Goal: Task Accomplishment & Management: Use online tool/utility

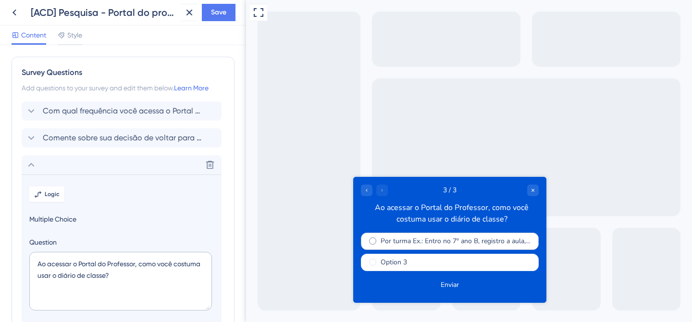
scroll to position [125, 0]
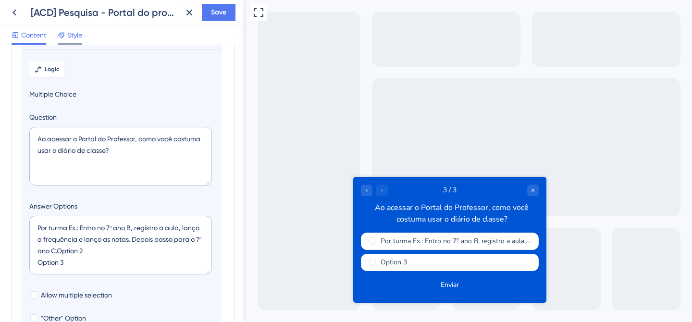
click at [62, 37] on icon at bounding box center [62, 35] width 8 height 8
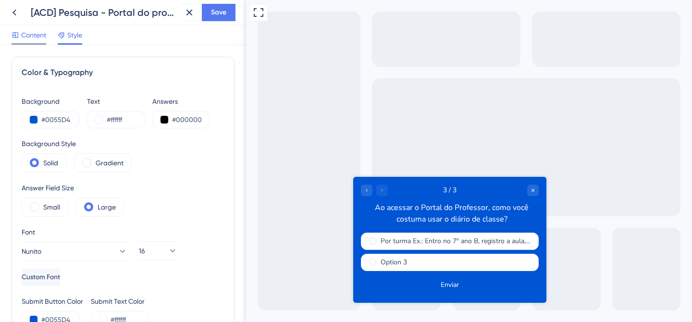
click at [28, 39] on span "Content" at bounding box center [33, 35] width 25 height 12
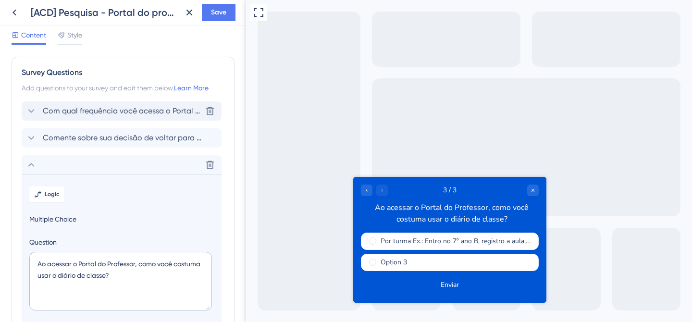
click at [94, 118] on div "Com qual frequência você acessa o Portal do professor? [GEOGRAPHIC_DATA]" at bounding box center [122, 110] width 200 height 19
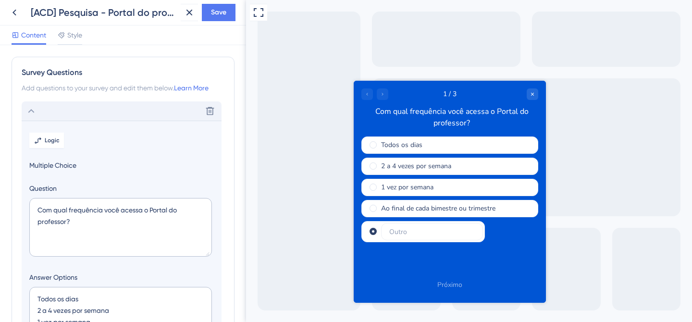
click at [30, 107] on icon at bounding box center [31, 111] width 12 height 12
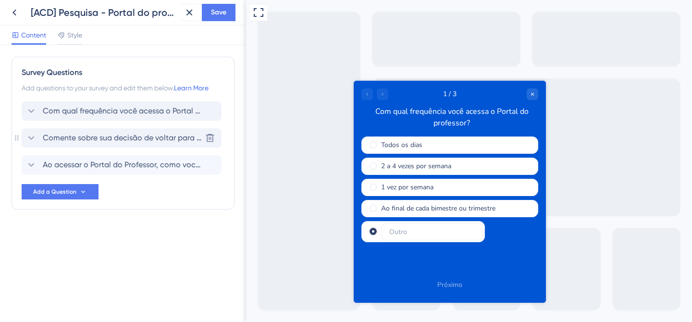
click at [70, 137] on span "Comente sobre sua decisão de voltar para o portal do professor antigo" at bounding box center [122, 138] width 159 height 12
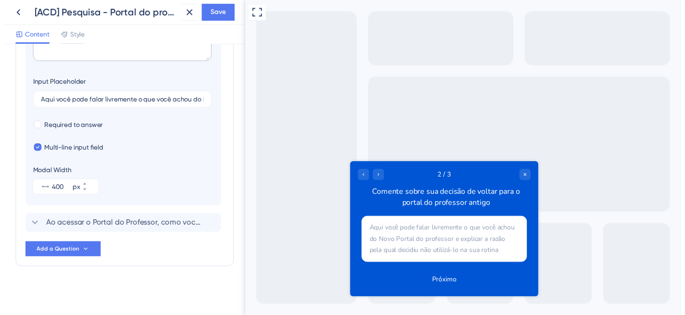
scroll to position [221, 0]
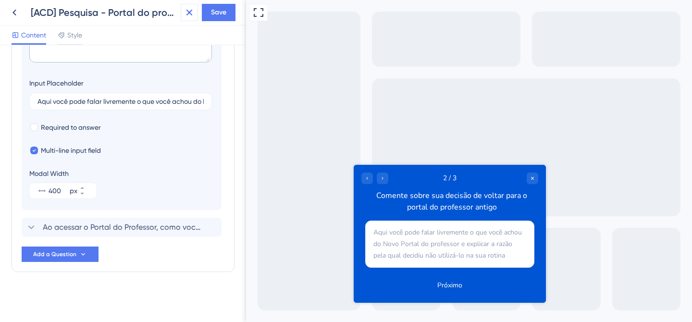
click at [187, 14] on icon at bounding box center [190, 13] width 12 height 12
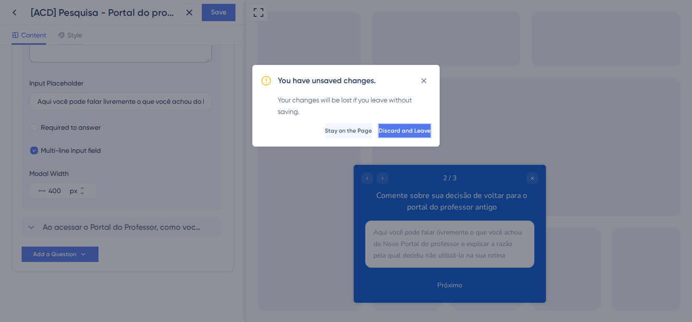
click at [379, 130] on span "Discard and Leave" at bounding box center [405, 131] width 52 height 8
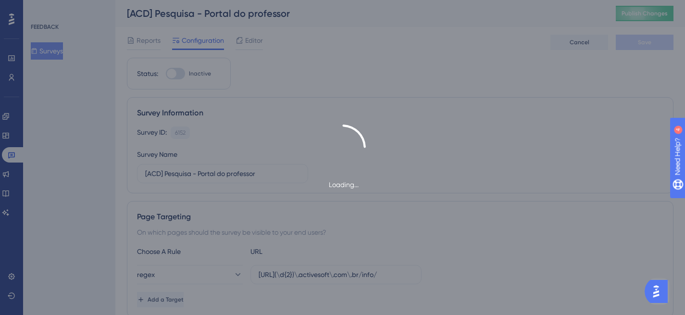
click at [575, 43] on div "Loading..." at bounding box center [342, 157] width 685 height 315
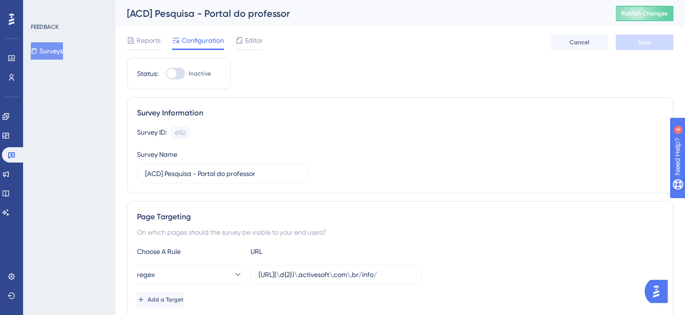
click at [576, 47] on button "Cancel" at bounding box center [579, 42] width 58 height 15
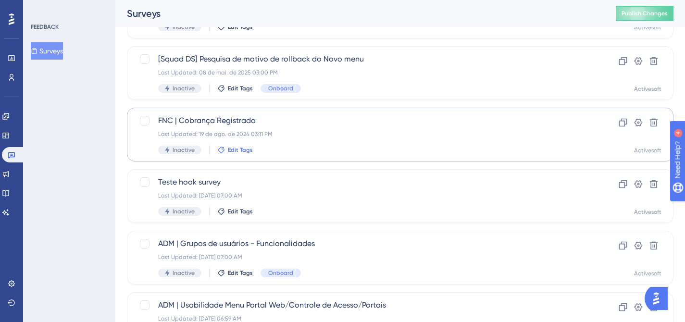
scroll to position [424, 0]
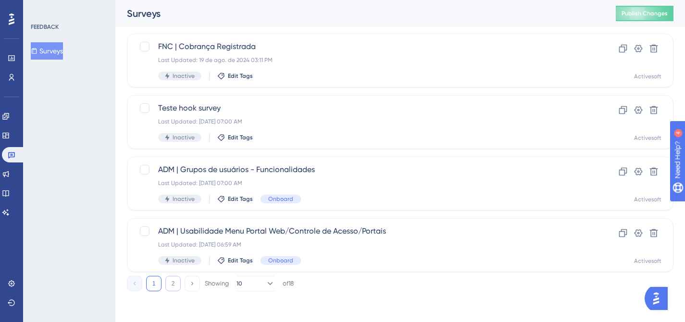
click at [173, 281] on button "2" at bounding box center [172, 283] width 15 height 15
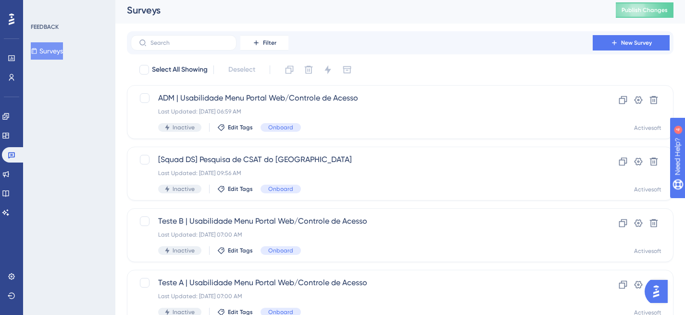
scroll to position [1, 0]
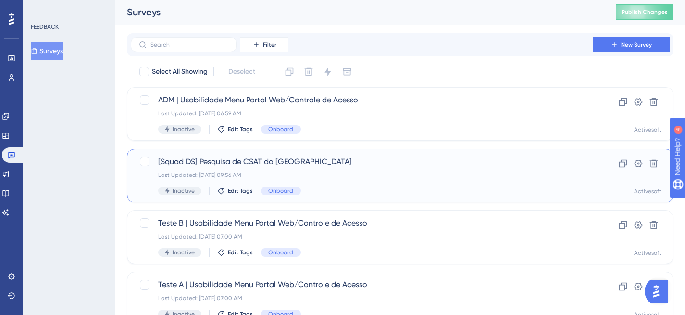
click at [232, 163] on span "[Squad DS] Pesquisa de CSAT do [GEOGRAPHIC_DATA]" at bounding box center [361, 162] width 407 height 12
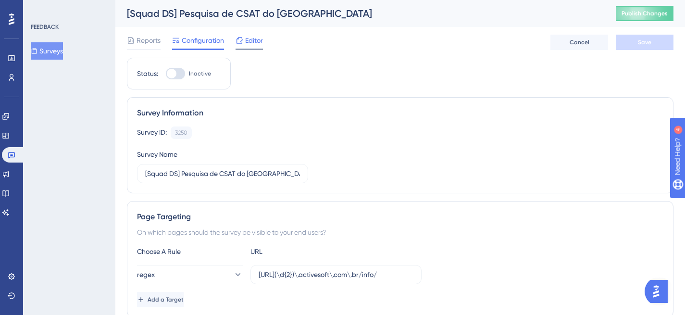
click at [255, 45] on span "Editor" at bounding box center [254, 41] width 18 height 12
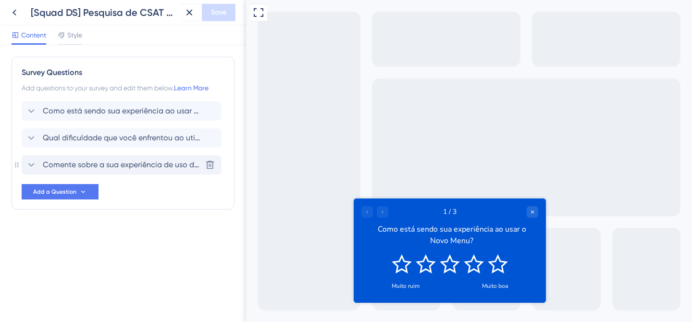
click at [111, 167] on span "Comente sobre a sua experiência de uso do Novo Menu" at bounding box center [122, 165] width 159 height 12
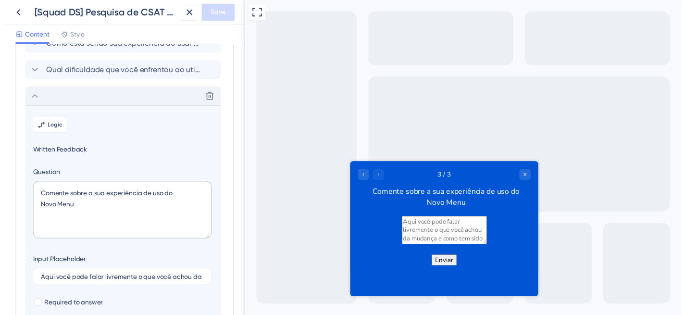
scroll to position [110, 0]
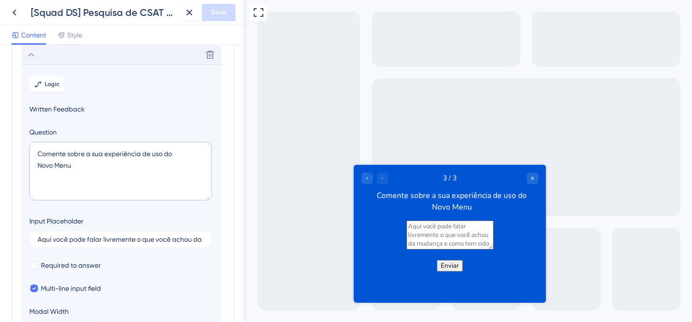
click at [432, 192] on div "Comente sobre a sua experiência de uso do Novo Menu" at bounding box center [451, 200] width 173 height 23
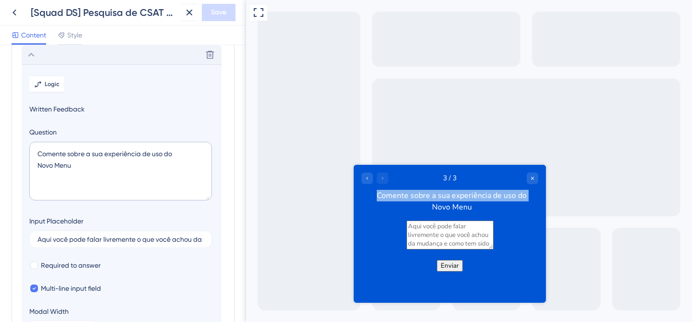
click at [432, 192] on div "Comente sobre a sua experiência de uso do Novo Menu" at bounding box center [451, 200] width 173 height 23
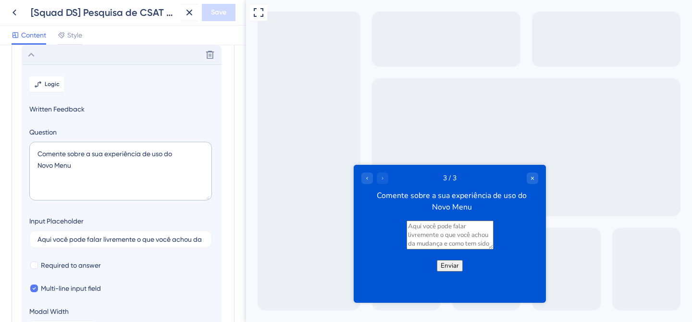
click at [474, 207] on div "Comente sobre a sua experiência de uso do Novo Menu" at bounding box center [451, 200] width 173 height 23
drag, startPoint x: 474, startPoint y: 207, endPoint x: 426, endPoint y: 203, distance: 47.7
click at [426, 203] on div "Comente sobre a sua experiência de uso do Novo Menu" at bounding box center [451, 200] width 173 height 23
click at [137, 161] on textarea "Comente sobre a sua experiência de uso do Novo Menu" at bounding box center [120, 171] width 183 height 59
click at [139, 156] on textarea "Comente sobre a sua experiência de uso do Novo Menu" at bounding box center [120, 171] width 183 height 59
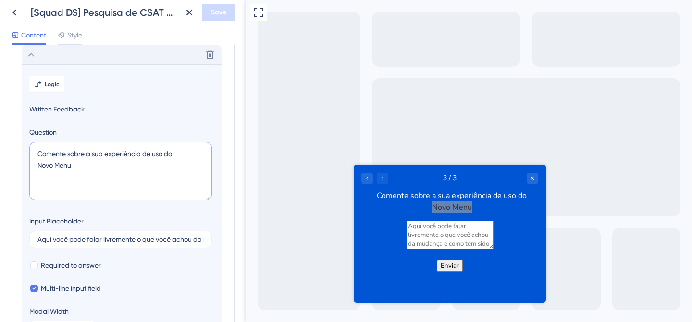
click at [139, 156] on textarea "Comente sobre a sua experiência de uso do Novo Menu" at bounding box center [120, 171] width 183 height 59
click at [92, 166] on textarea "Comente sobre a sua experiência de uso do Novo Menu" at bounding box center [120, 171] width 183 height 59
drag, startPoint x: 73, startPoint y: 164, endPoint x: 29, endPoint y: 150, distance: 46.1
click at [29, 150] on textarea "Comente sobre a sua experiência de uso do Novo Menu" at bounding box center [120, 171] width 183 height 59
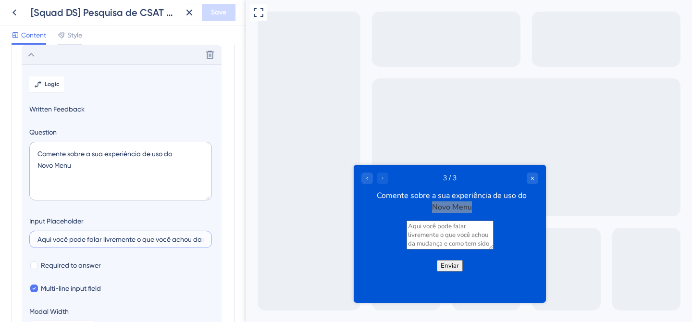
click at [142, 239] on input "Aqui você pode falar livremente o que você achou da mudança e como tem sido uti…" at bounding box center [120, 239] width 166 height 7
click at [14, 13] on icon at bounding box center [15, 13] width 12 height 12
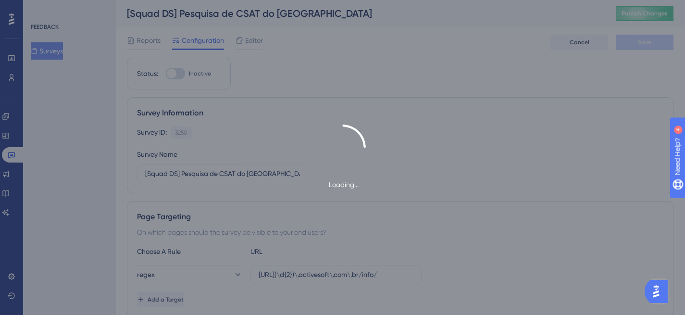
click at [14, 13] on div "Loading..." at bounding box center [342, 157] width 685 height 315
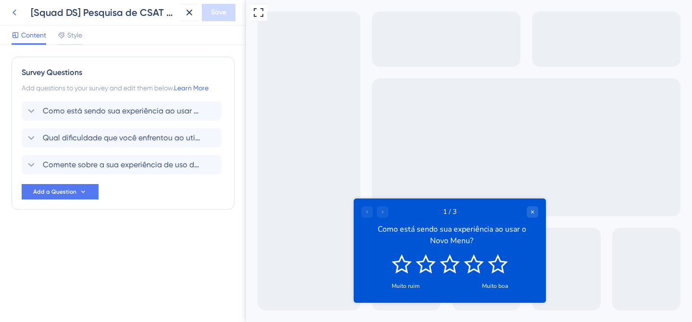
click at [15, 12] on icon at bounding box center [15, 13] width 12 height 12
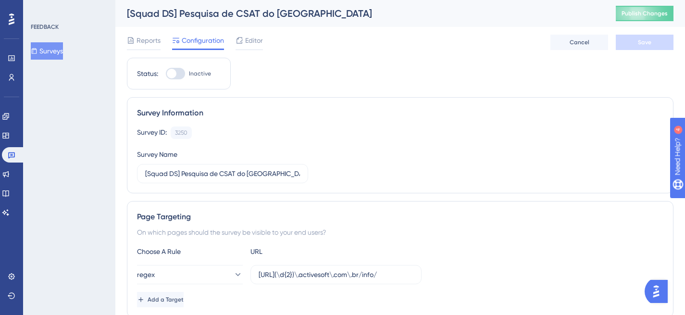
click at [58, 54] on button "Surveys" at bounding box center [47, 50] width 32 height 17
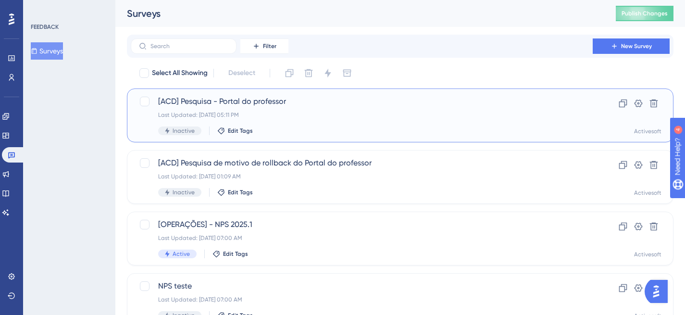
click at [240, 101] on span "[ACD] Pesquisa - Portal do professor" at bounding box center [361, 102] width 407 height 12
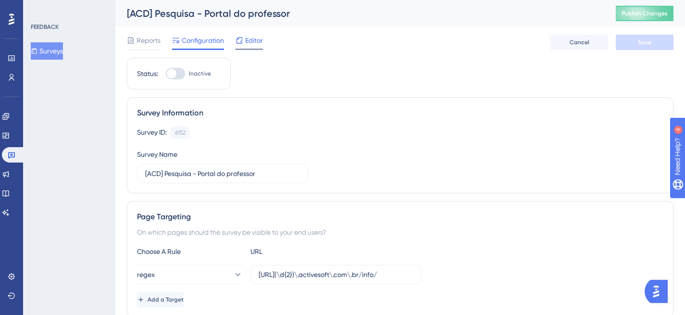
click at [255, 44] on span "Editor" at bounding box center [254, 41] width 18 height 12
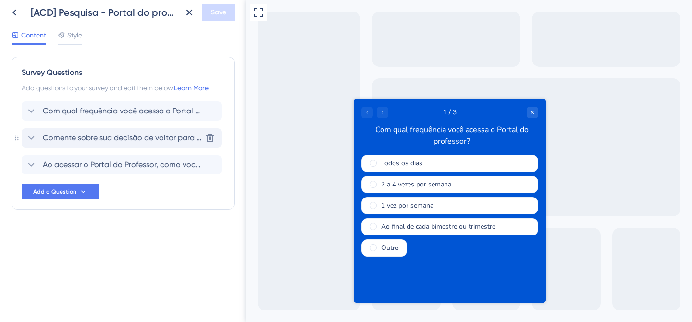
click at [84, 134] on span "Comente sobre sua decisão de voltar para o portal do professor antigo" at bounding box center [122, 138] width 159 height 12
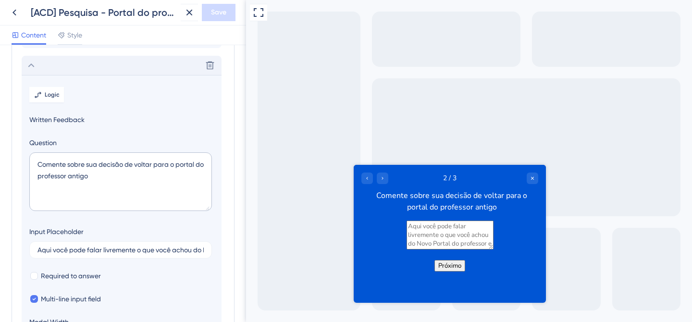
scroll to position [83, 0]
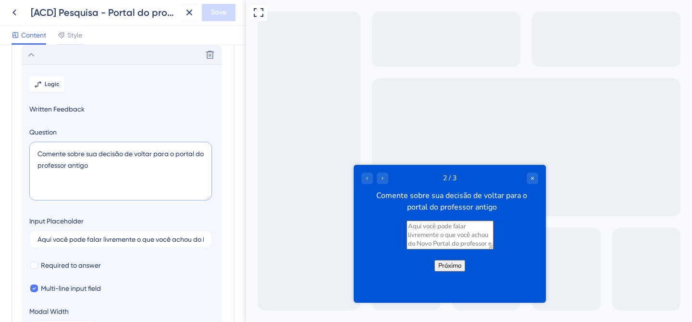
click at [83, 155] on textarea "Comente sobre sua decisão de voltar para o portal do professor antigo" at bounding box center [120, 171] width 183 height 59
paste textarea "a sua experiência de uso do Novo Menu"
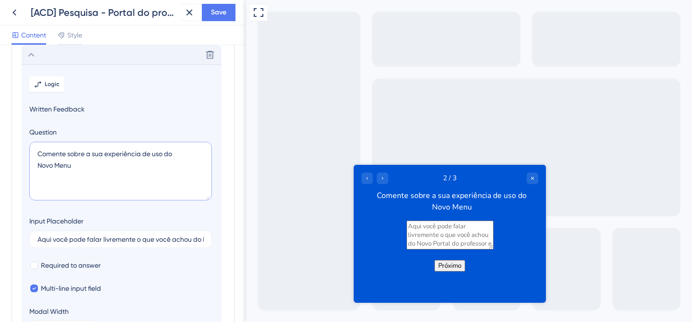
drag, startPoint x: 73, startPoint y: 165, endPoint x: 27, endPoint y: 166, distance: 46.2
click at [27, 166] on section "Logic Written Feedback Question Comente sobre a sua experiência de uso do Novo …" at bounding box center [122, 206] width 200 height 284
type textarea "Comente sobre a sua experiência de uso do Portal do professor"
click at [89, 242] on input "Aqui você pode falar livremente o que você achou do Novo Portal do professor e …" at bounding box center [120, 239] width 166 height 7
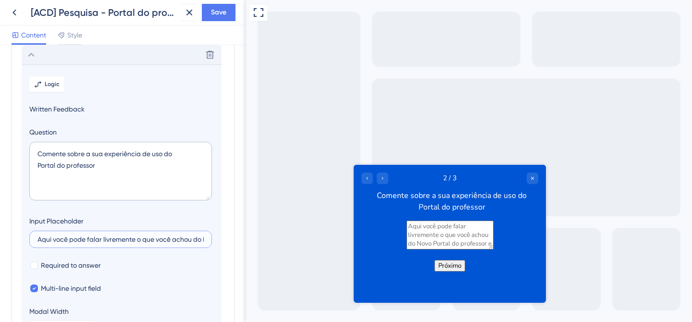
click at [89, 242] on input "Aqui você pode falar livremente o que você achou do Novo Portal do professor e …" at bounding box center [120, 239] width 166 height 7
paste input "a mudança e como tem sido utilizá-la na sua rotina."
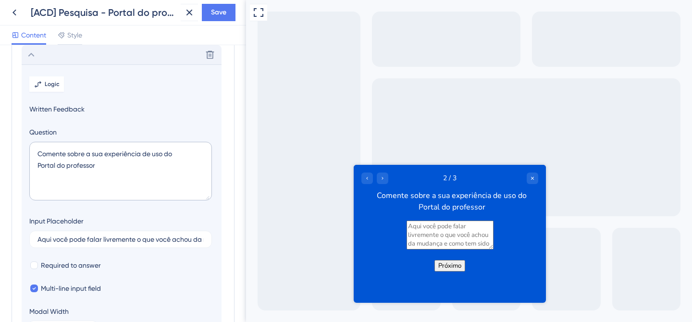
click at [466, 240] on textarea at bounding box center [450, 234] width 87 height 29
drag, startPoint x: 507, startPoint y: 232, endPoint x: 515, endPoint y: 260, distance: 29.1
click at [494, 249] on textarea at bounding box center [450, 234] width 87 height 29
click at [451, 240] on textarea at bounding box center [450, 234] width 87 height 29
drag, startPoint x: 504, startPoint y: 232, endPoint x: 518, endPoint y: 247, distance: 20.1
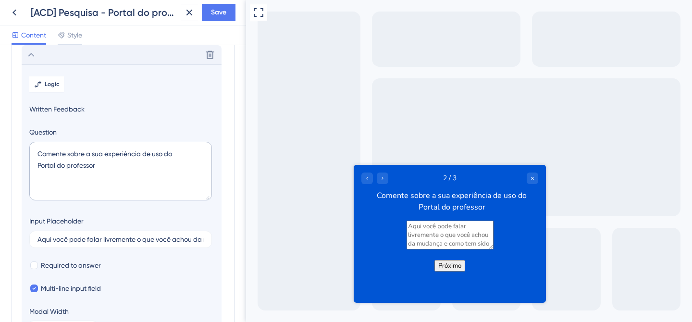
click at [494, 247] on textarea at bounding box center [450, 234] width 87 height 29
click at [494, 232] on textarea at bounding box center [450, 234] width 87 height 29
click at [128, 151] on textarea "Comente sobre a sua experiência de uso do Portal do professor" at bounding box center [120, 171] width 183 height 59
click at [200, 239] on input "Aqui você pode falar livremente o que você achou da mudança e como tem sido uti…" at bounding box center [120, 239] width 166 height 7
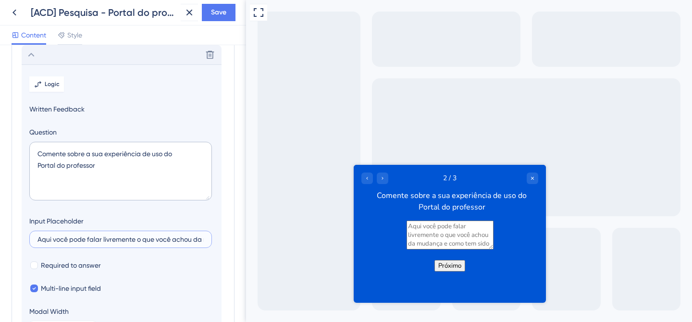
click at [184, 241] on input "Aqui você pode falar livremente o que você achou da mudança e como tem sido uti…" at bounding box center [120, 239] width 166 height 7
click at [180, 241] on input "Aqui você pode falar livremente o que você achou da mudança e como tem sido uti…" at bounding box center [120, 239] width 166 height 7
drag, startPoint x: 174, startPoint y: 241, endPoint x: 223, endPoint y: 242, distance: 48.6
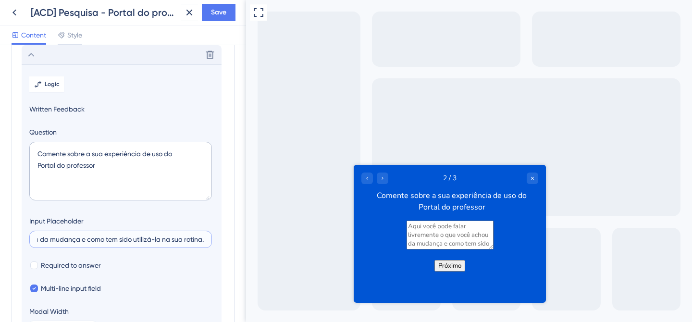
click at [223, 242] on div "Survey Questions Add questions to your survey and edit them below. Learn More C…" at bounding box center [123, 192] width 223 height 436
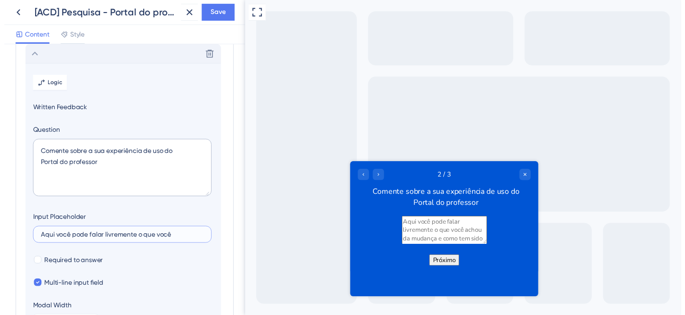
scroll to position [0, 0]
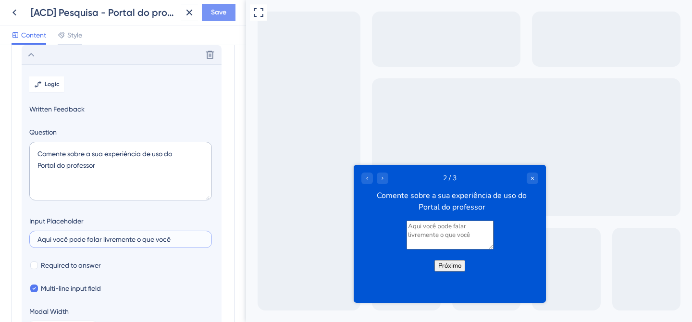
type input "Aqui você pode falar livremente o que você"
click at [223, 12] on span "Save" at bounding box center [218, 13] width 15 height 12
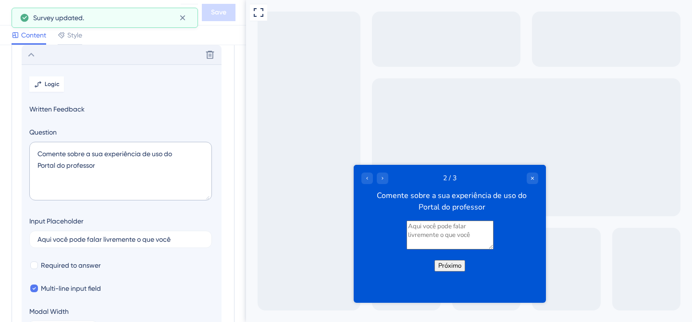
click at [2, 11] on div "[ACD] Pesquisa - Portal do professor Save" at bounding box center [123, 12] width 246 height 25
click at [189, 24] on button at bounding box center [182, 17] width 15 height 15
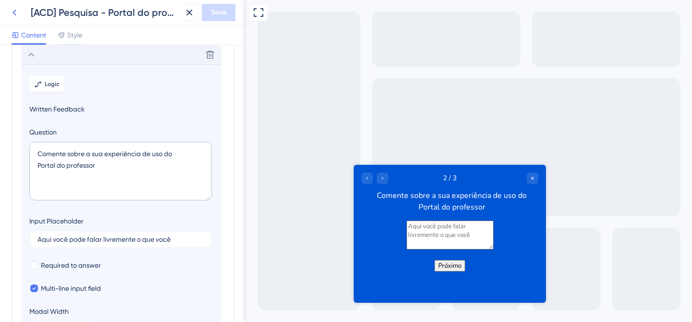
click at [17, 13] on icon at bounding box center [15, 13] width 12 height 12
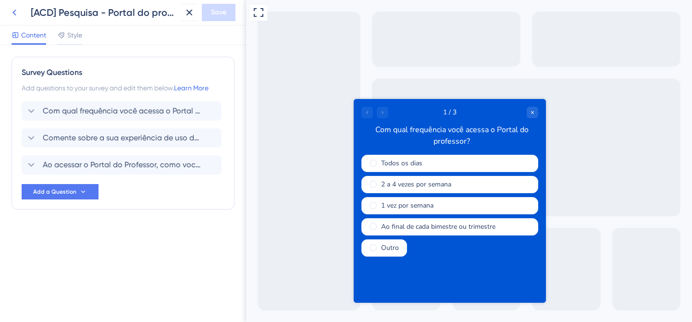
click at [14, 12] on icon at bounding box center [14, 13] width 4 height 6
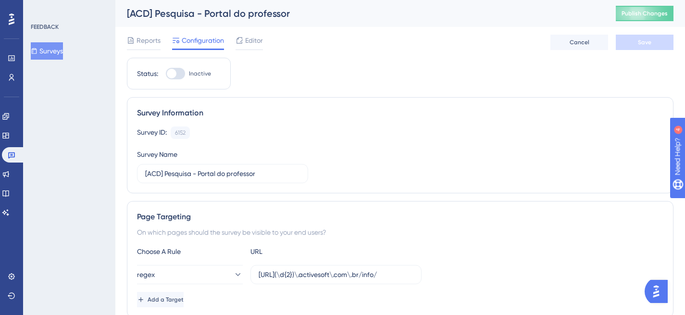
click at [55, 50] on button "Surveys" at bounding box center [47, 50] width 32 height 17
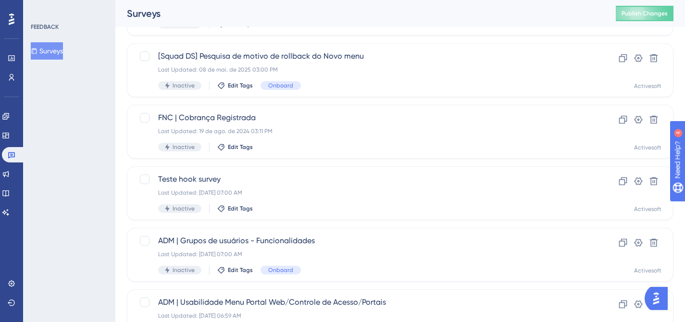
scroll to position [424, 0]
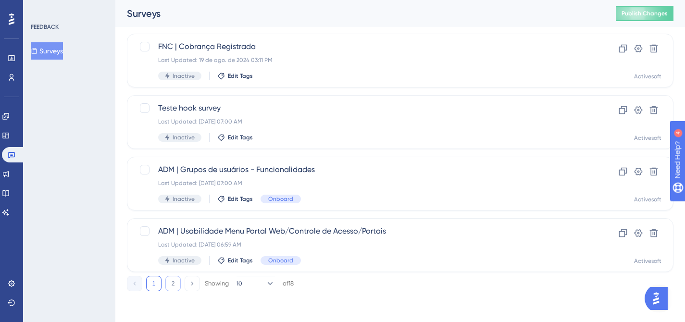
click at [166, 278] on button "2" at bounding box center [172, 283] width 15 height 15
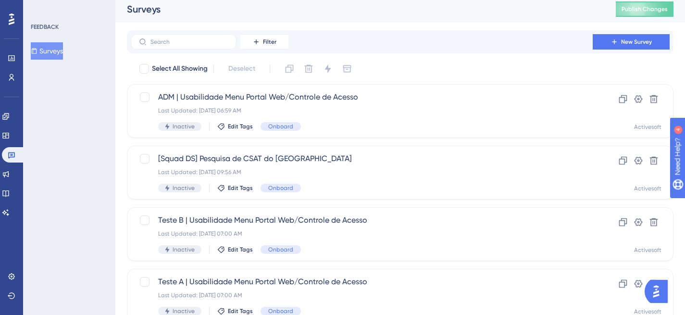
scroll to position [0, 0]
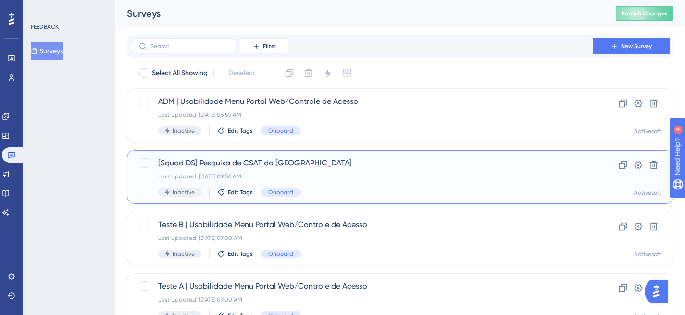
click at [263, 166] on span "[Squad DS] Pesquisa de CSAT do [GEOGRAPHIC_DATA]" at bounding box center [361, 163] width 407 height 12
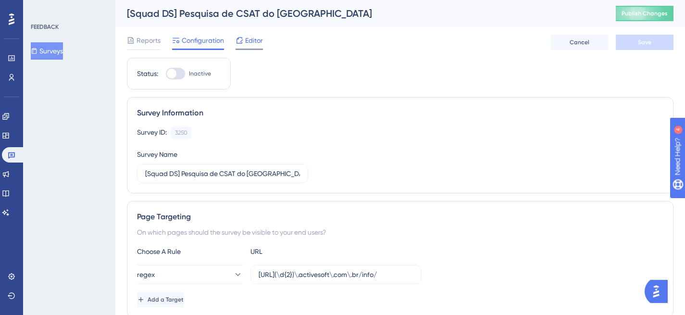
click at [237, 44] on div at bounding box center [240, 41] width 8 height 12
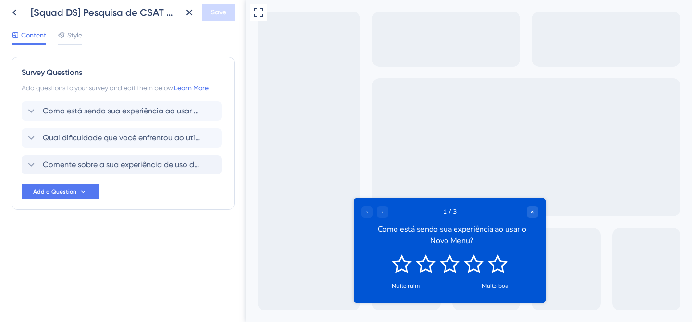
click at [129, 165] on span "Comente sobre a sua experiência de uso do Novo Menu" at bounding box center [122, 165] width 159 height 12
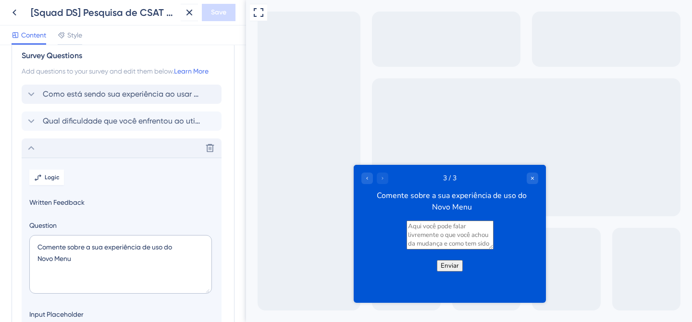
scroll to position [14, 0]
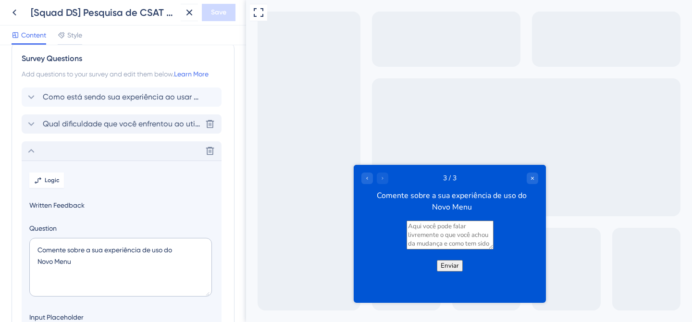
click at [112, 121] on span "Qual dificuldade que você enfrentou ao utilizar o Novo Menu?" at bounding box center [122, 124] width 159 height 12
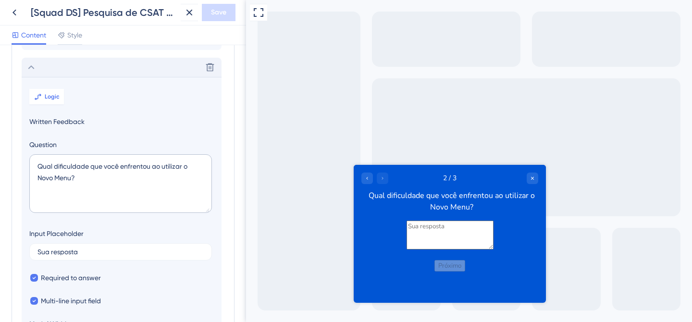
scroll to position [83, 0]
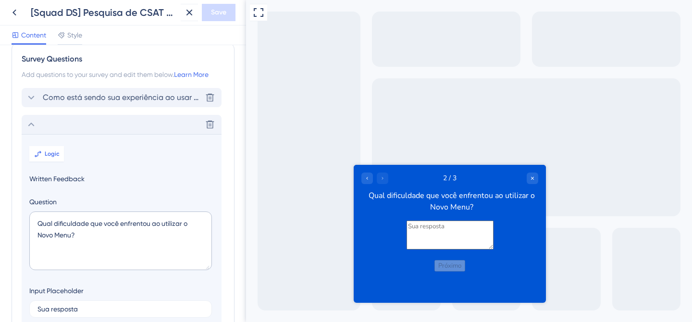
click at [120, 98] on span "Como está sendo sua experiência ao usar o Novo Menu?" at bounding box center [122, 98] width 159 height 12
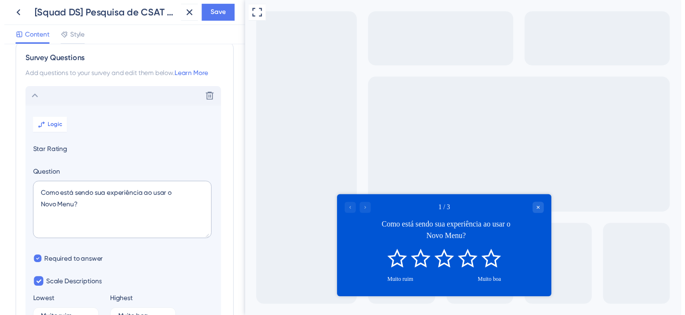
scroll to position [56, 0]
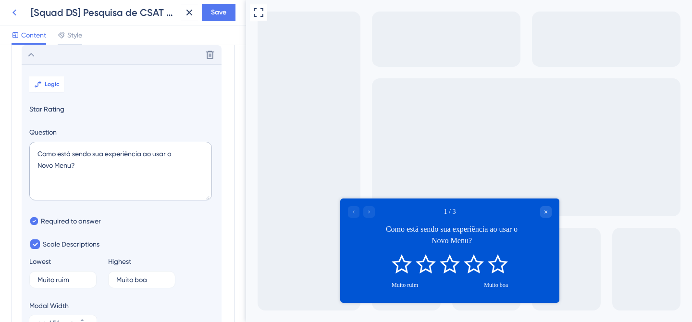
click at [12, 16] on icon at bounding box center [15, 13] width 12 height 12
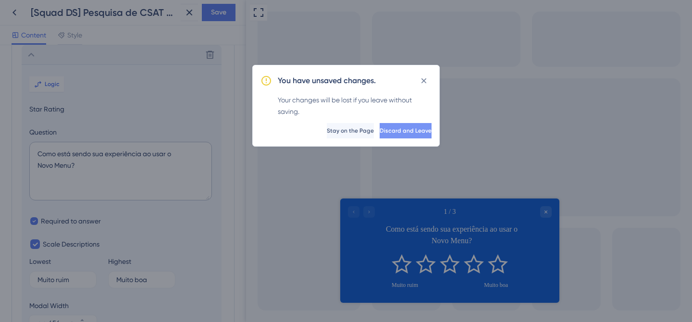
click at [397, 129] on span "Discard and Leave" at bounding box center [406, 131] width 52 height 8
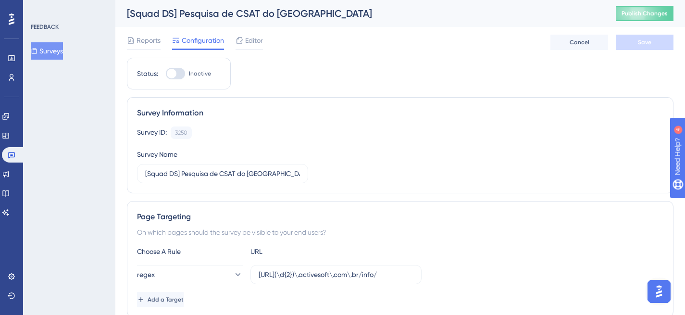
click at [56, 59] on button "Surveys" at bounding box center [47, 50] width 32 height 17
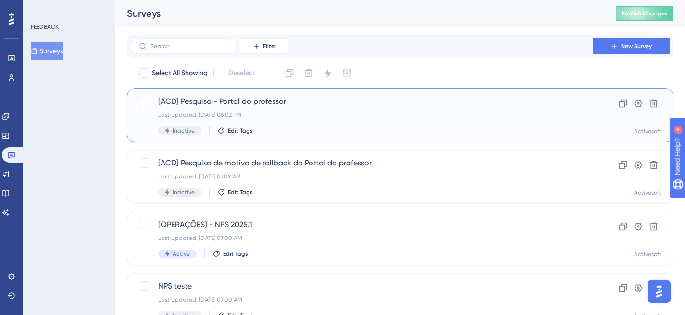
click at [247, 97] on span "[ACD] Pesquisa - Portal do professor" at bounding box center [361, 102] width 407 height 12
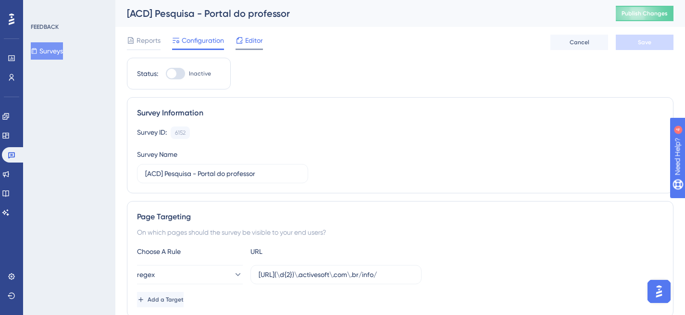
click at [249, 41] on span "Editor" at bounding box center [254, 41] width 18 height 12
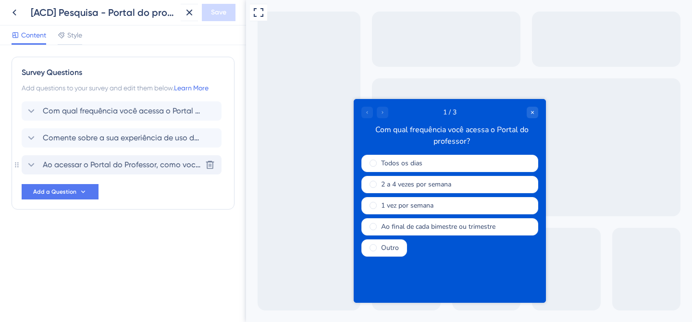
click at [82, 164] on span "Ao acessar o Portal do Professor, como você costuma usar o diário de classe?" at bounding box center [122, 165] width 159 height 12
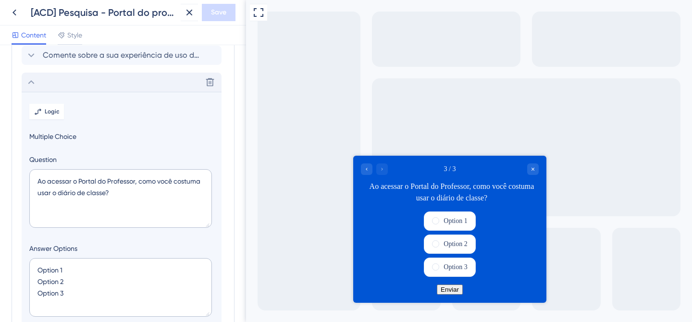
scroll to position [110, 0]
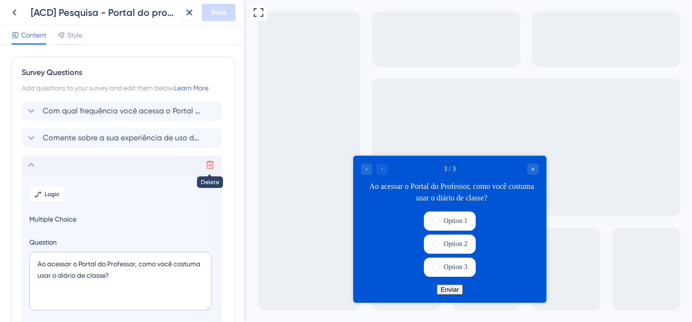
click at [212, 162] on icon at bounding box center [210, 165] width 8 height 8
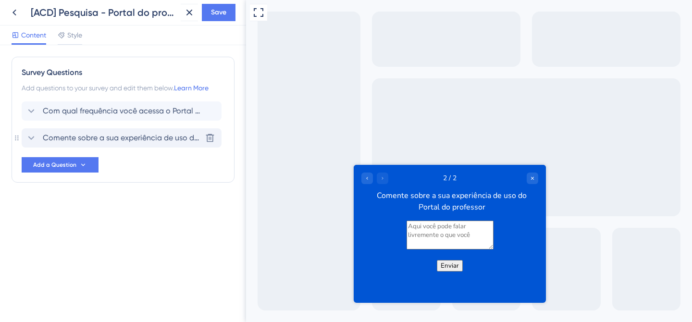
click at [135, 139] on span "Comente sobre a sua experiência de uso do Portal do professor" at bounding box center [122, 138] width 159 height 12
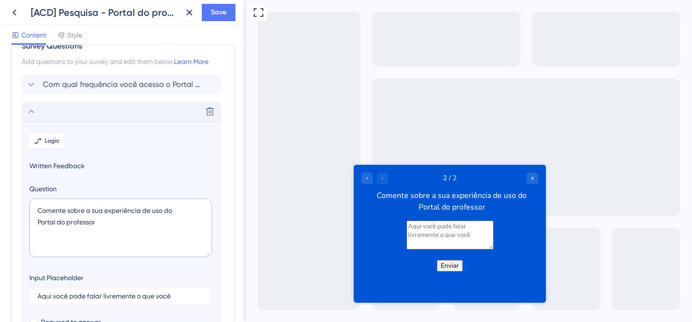
click at [483, 209] on div "Comente sobre a sua experiência de uso do Portal do professor" at bounding box center [451, 200] width 173 height 23
click at [450, 198] on div "Comente sobre a sua experiência de uso do Portal do professor" at bounding box center [451, 200] width 173 height 23
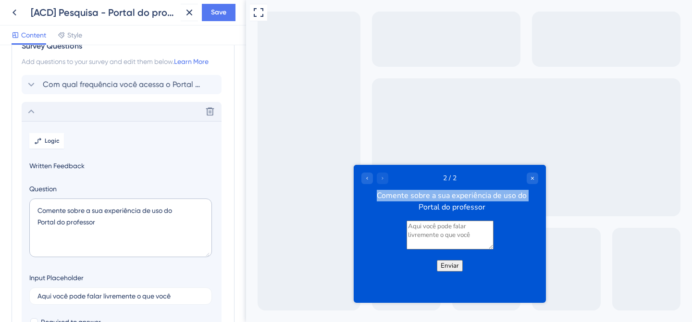
click at [450, 198] on div "Comente sobre a sua experiência de uso do Portal do professor" at bounding box center [451, 200] width 173 height 23
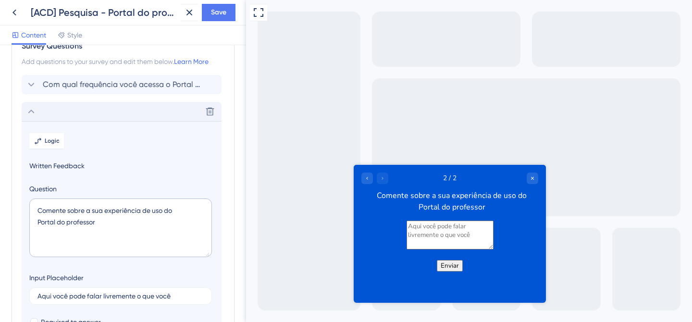
click at [469, 201] on div "Comente sobre a sua experiência de uso do Portal do professor" at bounding box center [451, 200] width 173 height 23
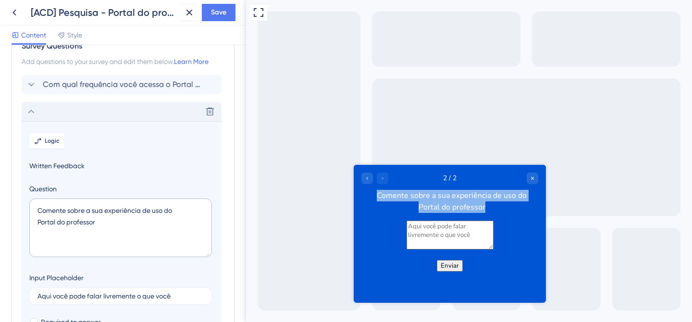
drag, startPoint x: 488, startPoint y: 208, endPoint x: 374, endPoint y: 197, distance: 114.5
click at [374, 197] on div "Comente sobre a sua experiência de uso do Portal do professor" at bounding box center [451, 200] width 173 height 23
click at [481, 207] on div "Comente sobre a sua experiência de uso do Portal do professor" at bounding box center [451, 200] width 173 height 23
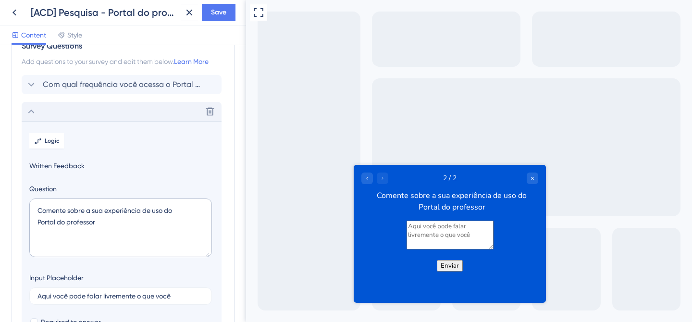
click at [494, 232] on textarea at bounding box center [450, 234] width 87 height 29
click at [494, 233] on textarea at bounding box center [450, 234] width 87 height 29
click at [494, 232] on textarea at bounding box center [450, 234] width 87 height 29
click at [105, 222] on textarea "Comente sobre a sua experiência de uso do Portal do professor" at bounding box center [120, 228] width 183 height 59
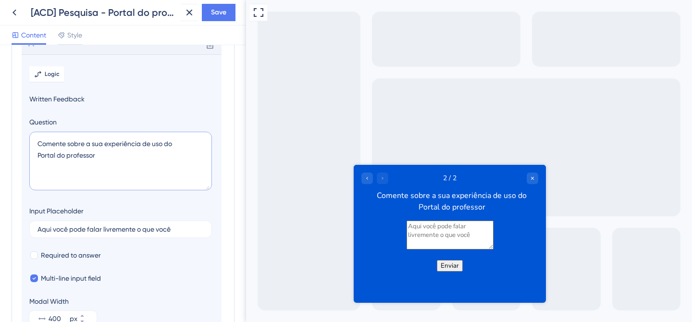
scroll to position [95, 0]
click at [182, 230] on input "Aqui você pode falar livremente o que você" at bounding box center [120, 227] width 166 height 7
drag, startPoint x: 137, startPoint y: 228, endPoint x: 176, endPoint y: 227, distance: 39.9
click at [176, 227] on input "Aqui você pode falar livremente o que você" at bounding box center [120, 227] width 166 height 7
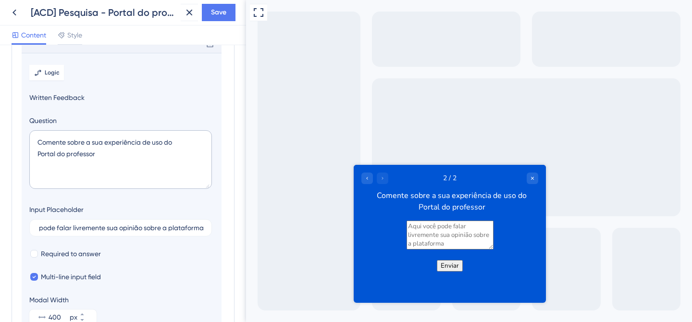
click at [414, 237] on textarea at bounding box center [450, 234] width 87 height 29
drag, startPoint x: 424, startPoint y: 232, endPoint x: 396, endPoint y: 231, distance: 28.4
click at [407, 231] on textarea at bounding box center [450, 234] width 87 height 29
drag, startPoint x: 95, startPoint y: 228, endPoint x: 37, endPoint y: 226, distance: 58.2
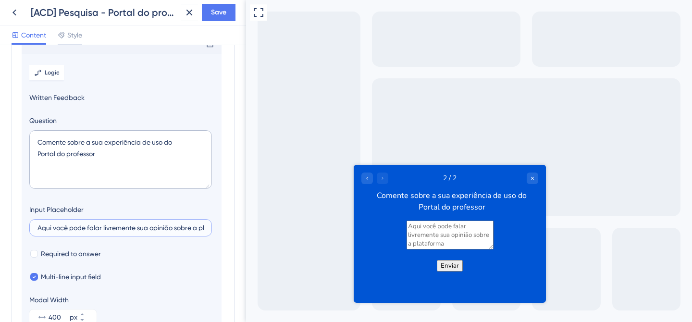
click at [37, 226] on label "Aqui você pode falar livremente sua opinião sobre a plataforma" at bounding box center [120, 227] width 183 height 17
click at [37, 226] on input "Aqui você pode falar livremente sua opinião sobre a plataforma" at bounding box center [120, 227] width 166 height 7
click at [59, 228] on input "Falear livremente sua opinião sobre a plataforma" at bounding box center [120, 227] width 166 height 7
click at [59, 226] on input "Falear livremente sua opinião sobre a plataforma" at bounding box center [120, 227] width 166 height 7
type input "Fale livremente sua opinião sobre a plataforma"
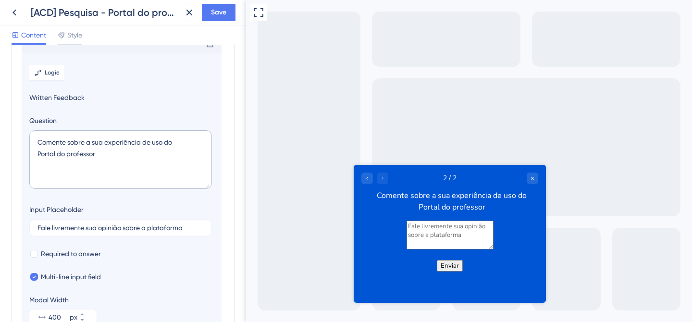
click at [562, 206] on div "Full Screen Preview" at bounding box center [469, 161] width 446 height 322
click at [372, 178] on div "Go to Question 1" at bounding box center [367, 178] width 12 height 12
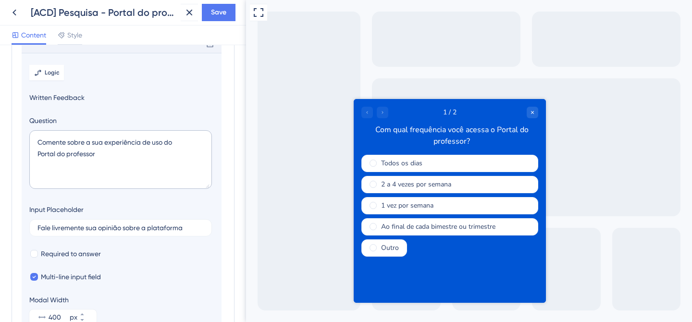
click at [386, 116] on div at bounding box center [374, 113] width 27 height 12
click at [384, 112] on div at bounding box center [374, 113] width 27 height 12
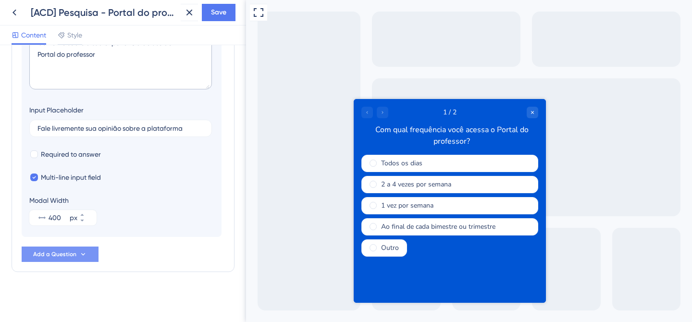
click at [77, 250] on button "Add a Question" at bounding box center [60, 254] width 77 height 15
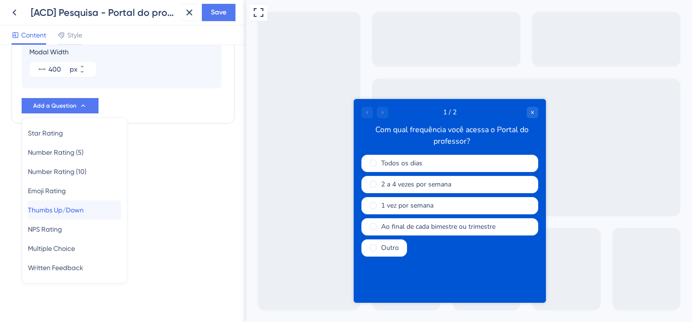
click at [71, 213] on span "Thumbs Up/Down" at bounding box center [56, 210] width 56 height 12
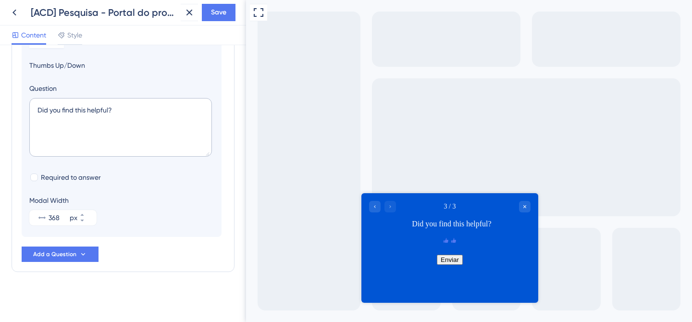
scroll to position [110, 0]
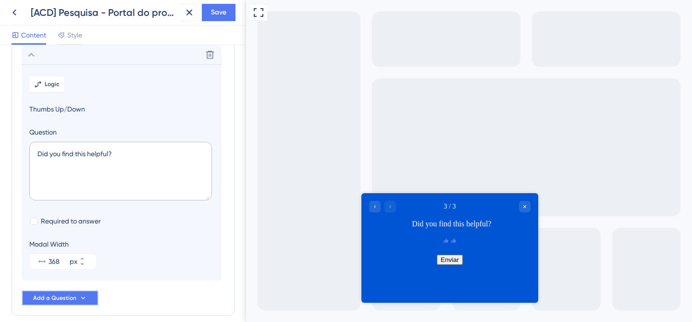
click at [85, 293] on button "Add a Question" at bounding box center [60, 297] width 77 height 15
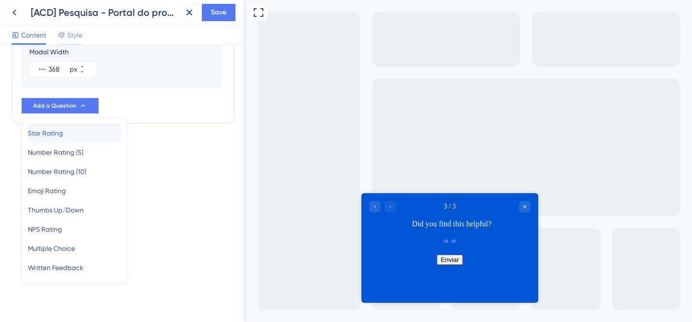
click at [63, 133] on span "Star Rating" at bounding box center [45, 133] width 35 height 12
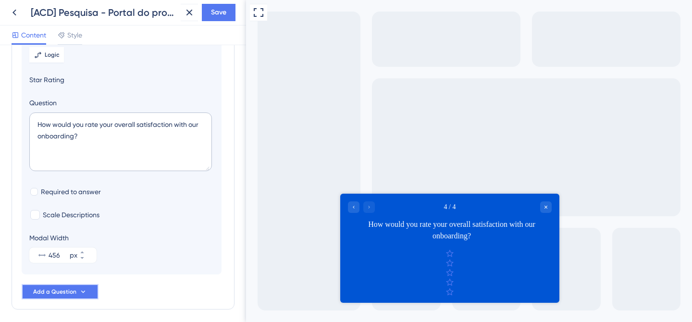
click at [83, 294] on icon at bounding box center [83, 292] width 8 height 8
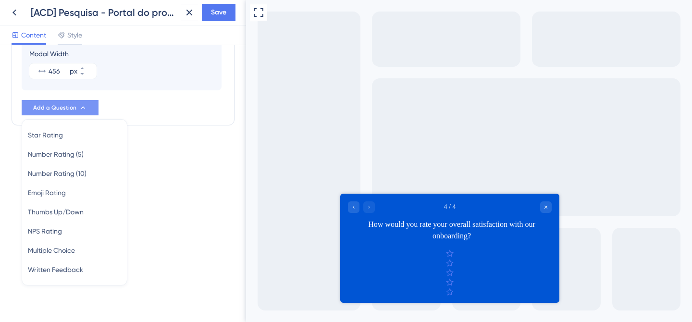
scroll to position [352, 0]
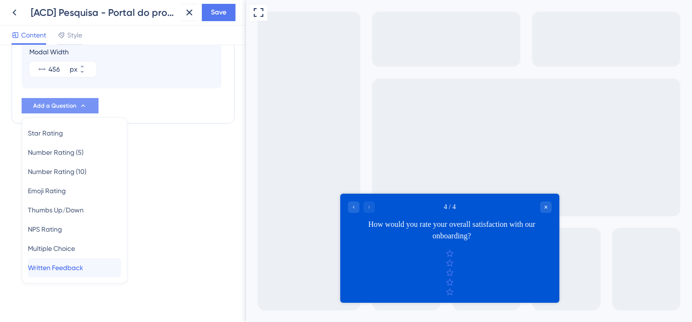
click at [80, 270] on span "Written Feedback" at bounding box center [55, 268] width 55 height 12
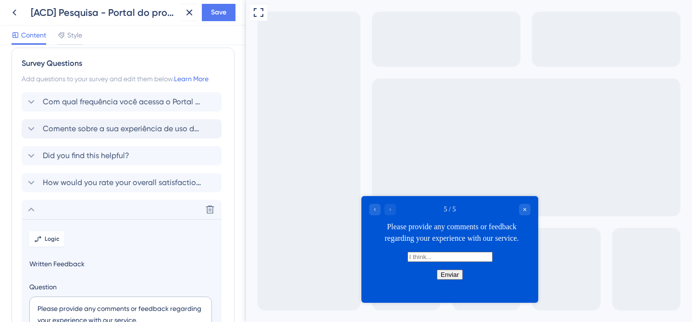
scroll to position [8, 0]
click at [209, 153] on icon at bounding box center [210, 157] width 8 height 8
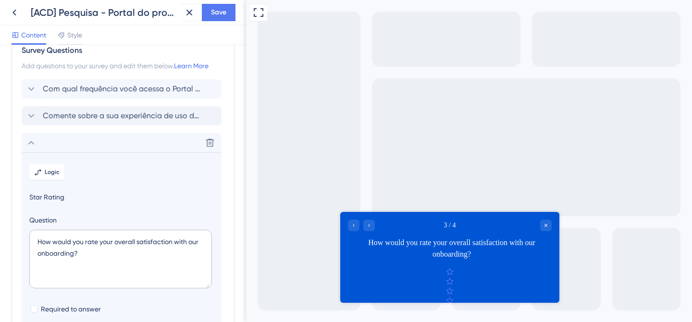
scroll to position [5, 0]
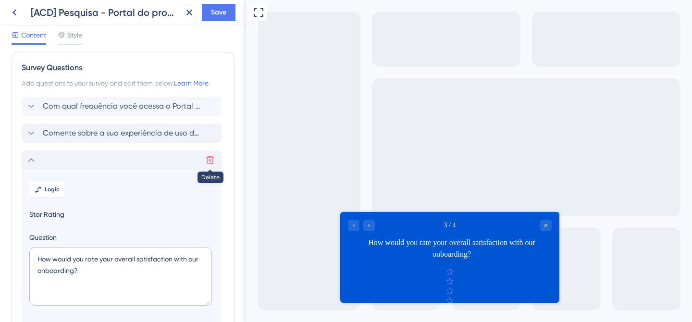
click at [212, 160] on icon at bounding box center [210, 160] width 8 height 8
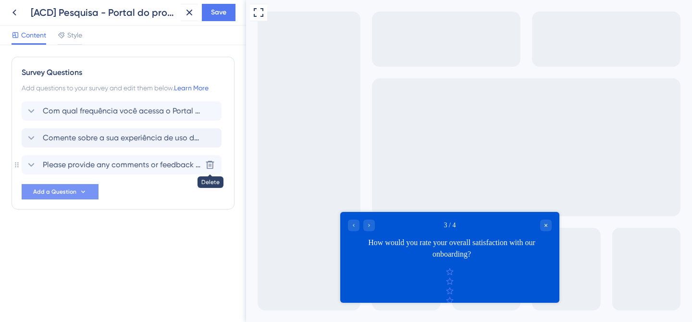
scroll to position [0, 0]
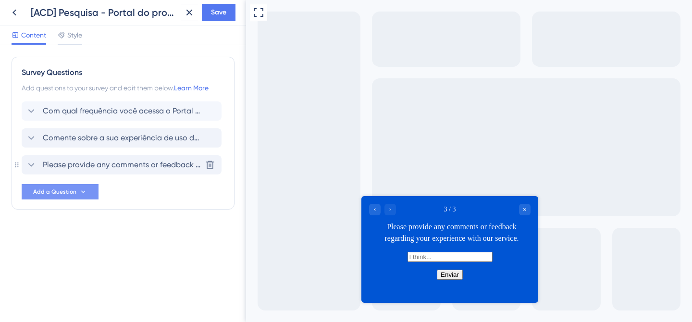
click at [105, 160] on span "Please provide any comments or feedback regarding your experience with our serv…" at bounding box center [122, 165] width 159 height 12
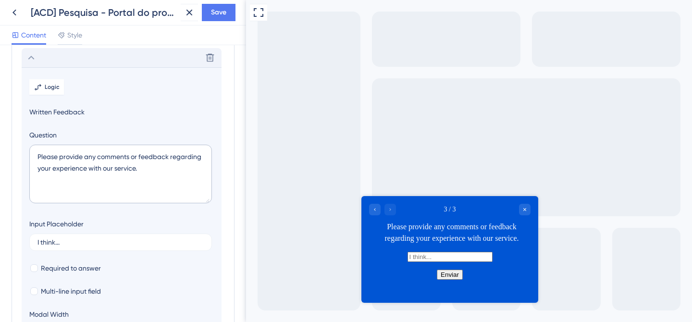
scroll to position [110, 0]
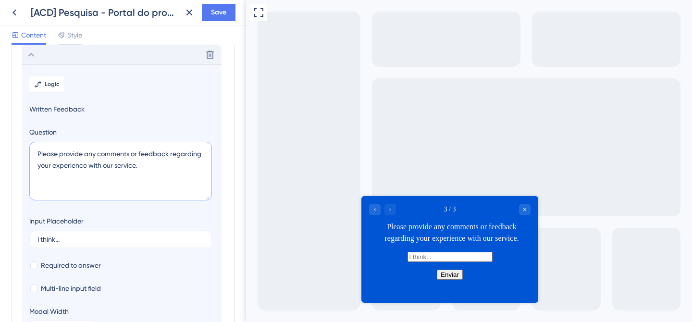
click at [134, 153] on textarea "Please provide any comments or feedback regarding your experience with our serv…" at bounding box center [120, 171] width 183 height 59
paste textarea "Se tiver interesse em participar de uma entrevista, por favor, deixe seu e-mail…"
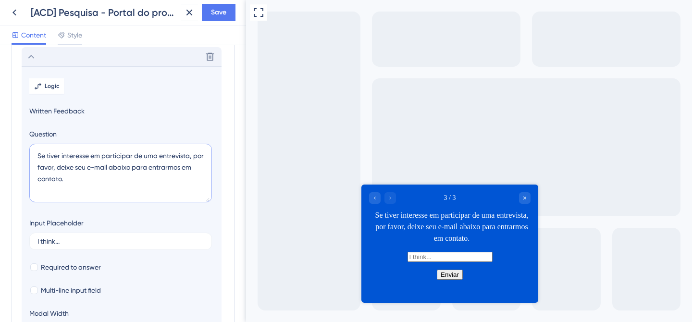
scroll to position [108, 0]
click at [141, 166] on textarea "Se tiver interesse em participar de uma entrevista, por favor, deixe seu e-mail…" at bounding box center [120, 173] width 183 height 59
paste textarea "."
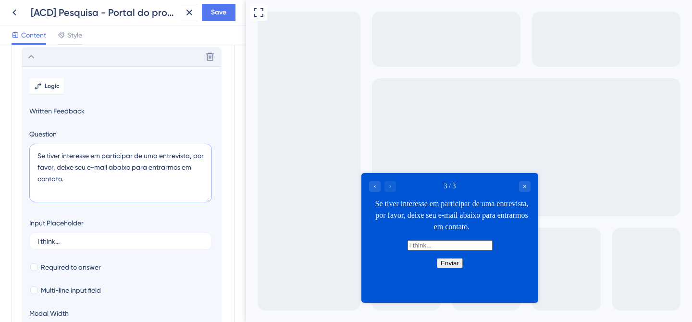
click at [97, 164] on textarea "Se tiver interesse em participar de uma entrevista, por favor, deixe seu e-mail…" at bounding box center [120, 173] width 183 height 59
click at [124, 163] on textarea "Se tiver interesse em participar de uma entrevista, por favor, deixe seu e-mail…" at bounding box center [120, 173] width 183 height 59
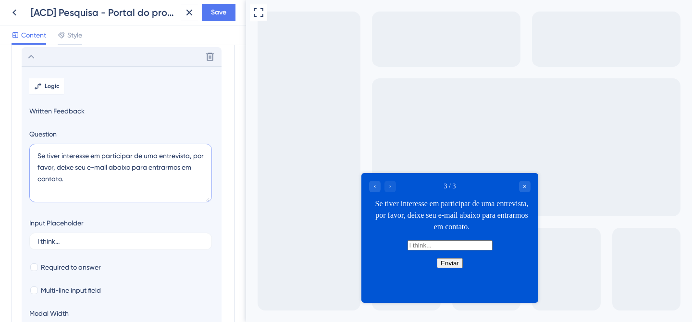
click at [124, 163] on textarea "Se tiver interesse em participar de uma entrevista, por favor, deixe seu e-mail…" at bounding box center [120, 173] width 183 height 59
paste textarea "Gostaria de participar de uma entrevista sobre o Portal? Deixe seu e-mail para …"
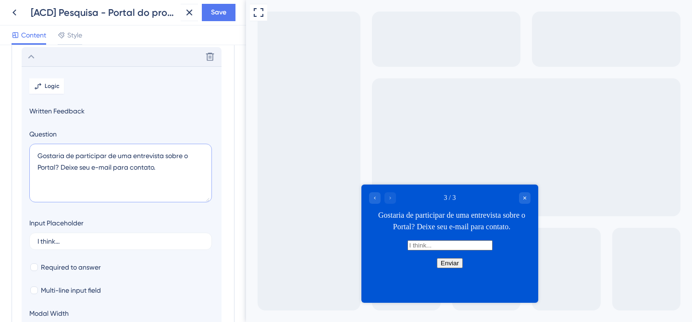
click at [62, 166] on textarea "Gostaria de participar de uma entrevista sobre o Portal? Deixe seu e-mail para …" at bounding box center [120, 173] width 183 height 59
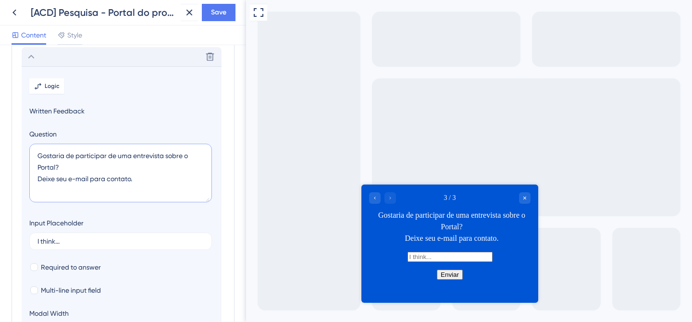
type textarea "Gostaria de participar de uma entrevista sobre o Portal? Deixe seu e-mail para …"
click at [408, 262] on input "text" at bounding box center [450, 257] width 85 height 10
click at [127, 234] on label "I think..." at bounding box center [120, 241] width 183 height 17
click at [127, 238] on input "I think..." at bounding box center [120, 241] width 166 height 7
click at [127, 234] on label "I think..." at bounding box center [120, 241] width 183 height 17
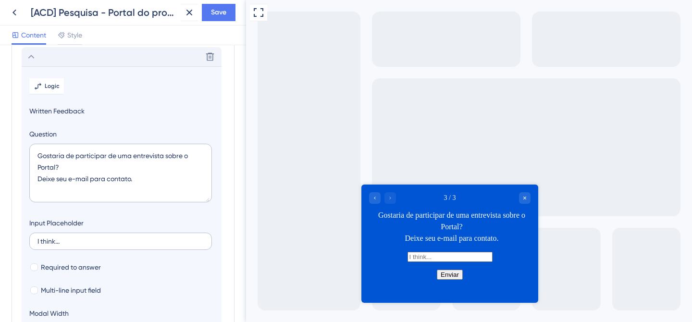
click at [127, 238] on input "I think..." at bounding box center [120, 241] width 166 height 7
click at [127, 234] on label "I think..." at bounding box center [120, 241] width 183 height 17
click at [127, 238] on input "I think..." at bounding box center [120, 241] width 166 height 7
click at [124, 237] on label "I think..." at bounding box center [120, 241] width 183 height 17
click at [124, 238] on input "I think..." at bounding box center [120, 241] width 166 height 7
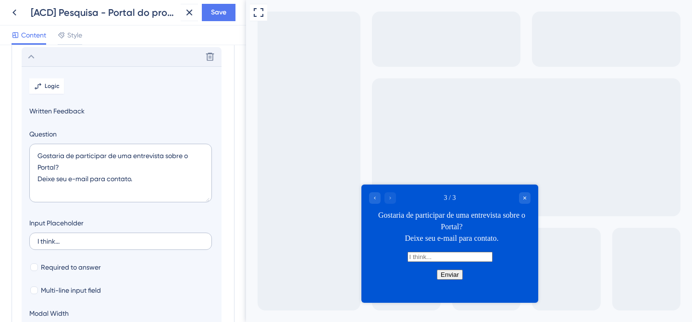
click at [124, 237] on label "I think..." at bounding box center [120, 241] width 183 height 17
click at [124, 238] on input "I think..." at bounding box center [120, 241] width 166 height 7
click at [124, 237] on label "I think..." at bounding box center [120, 241] width 183 height 17
click at [124, 238] on input "I think..." at bounding box center [120, 241] width 166 height 7
click at [124, 237] on label "I think..." at bounding box center [120, 241] width 183 height 17
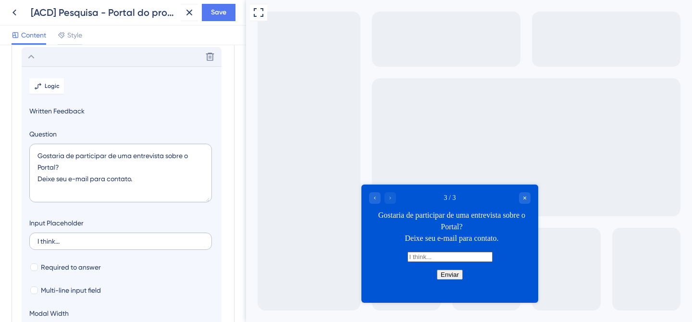
click at [124, 238] on input "I think..." at bounding box center [120, 241] width 166 height 7
click at [124, 237] on label "I think..." at bounding box center [120, 241] width 183 height 17
click at [124, 238] on input "I think..." at bounding box center [120, 241] width 166 height 7
type input "I"
paste input "Estamos construindo um novo Portal do Professor e gostaríamos muito de ouvir vo…"
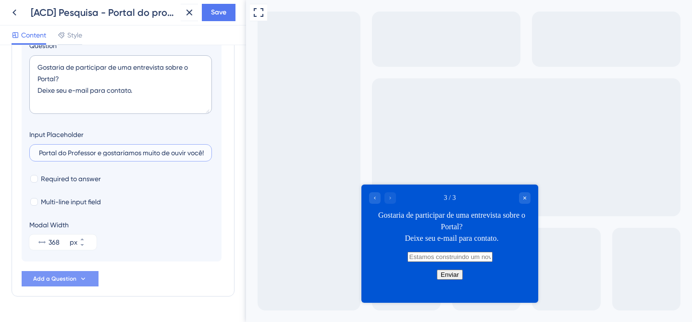
scroll to position [221, 0]
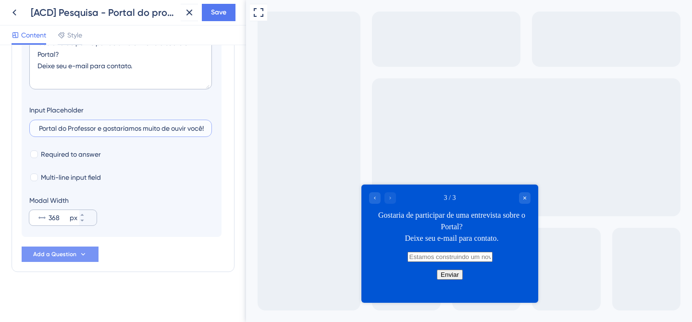
type input "Estamos construindo um novo Portal do Professor e gostaríamos muito de ouvir vo…"
click at [53, 213] on input "368" at bounding box center [58, 218] width 19 height 12
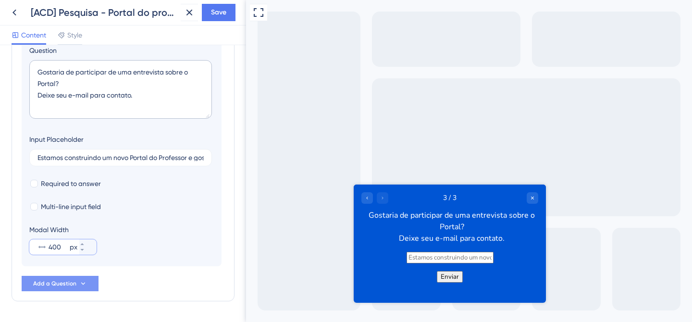
scroll to position [144, 0]
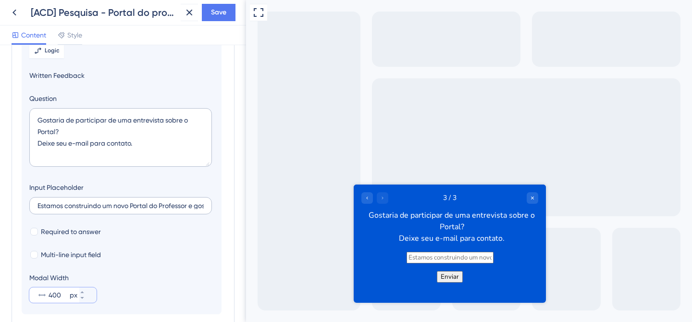
type input "400"
click at [113, 208] on input "Estamos construindo um novo Portal do Professor e gostaríamos muito de ouvir vo…" at bounding box center [120, 205] width 166 height 7
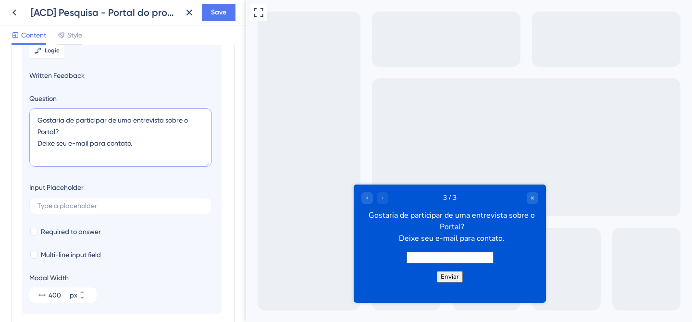
click at [56, 132] on textarea "Gostaria de participar de uma entrevista sobre o Portal? Deixe seu e-mail para …" at bounding box center [120, 137] width 183 height 59
click at [505, 239] on div "Gostaria de participar de uma entrevista sobre o Portal do professor? Deixe seu…" at bounding box center [451, 227] width 173 height 35
click at [502, 240] on div "Gostaria de participar de uma entrevista sobre o Portal do professor? Deixe seu…" at bounding box center [451, 227] width 173 height 35
click at [163, 143] on textarea "Gostaria de participar de uma entrevista sobre o Portal do professor? Deixe seu…" at bounding box center [120, 137] width 183 height 59
type textarea "Gostaria de participar de uma entrevista sobre o Portal do professor? Deixe seu…"
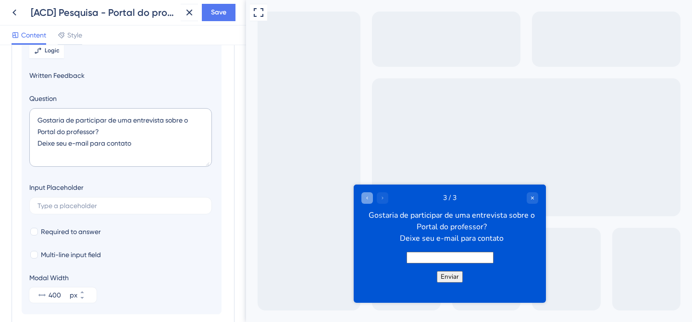
click at [371, 200] on div "Go to Question 2" at bounding box center [367, 198] width 12 height 12
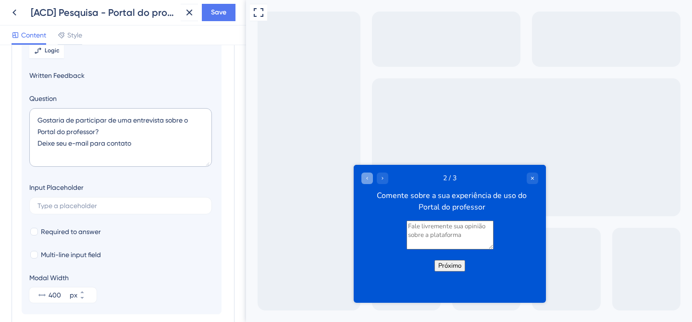
click at [368, 181] on div "Go to Question 1" at bounding box center [367, 178] width 12 height 12
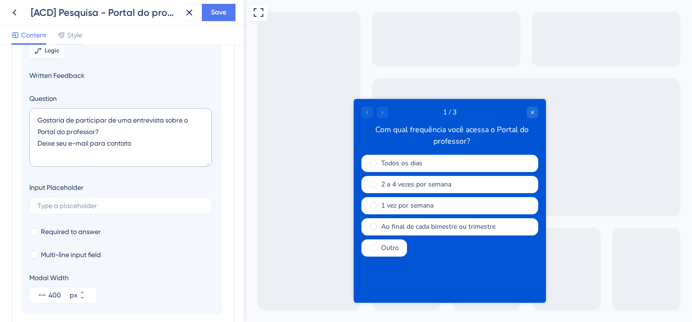
click at [451, 276] on div "Todos os dias 2 a 4 vezes por semana 1 vez por semana Ao final de cada bimestre…" at bounding box center [449, 222] width 177 height 135
click at [385, 112] on div at bounding box center [374, 113] width 27 height 12
click at [383, 113] on div at bounding box center [374, 113] width 27 height 12
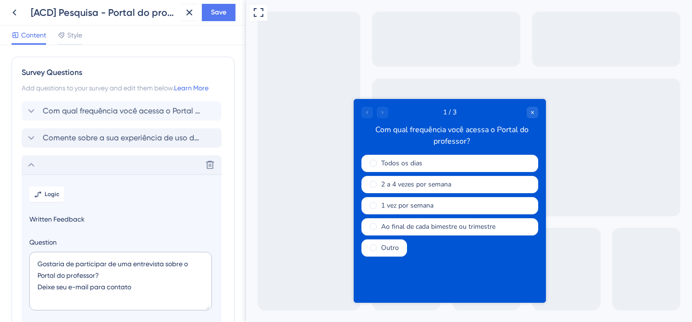
scroll to position [0, 0]
click at [142, 139] on span "Comente sobre a sua experiência de uso do Portal do professor" at bounding box center [122, 138] width 159 height 12
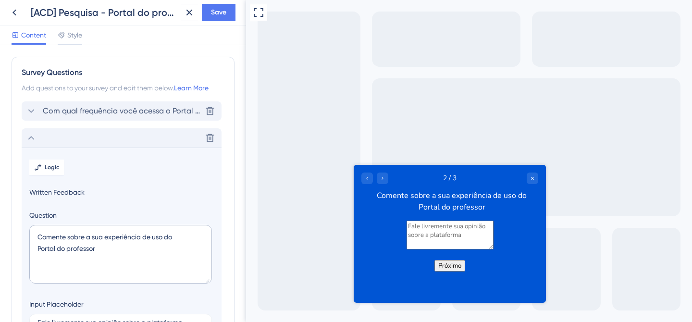
click at [79, 106] on span "Com qual frequência você acessa o Portal do professor?" at bounding box center [122, 111] width 159 height 12
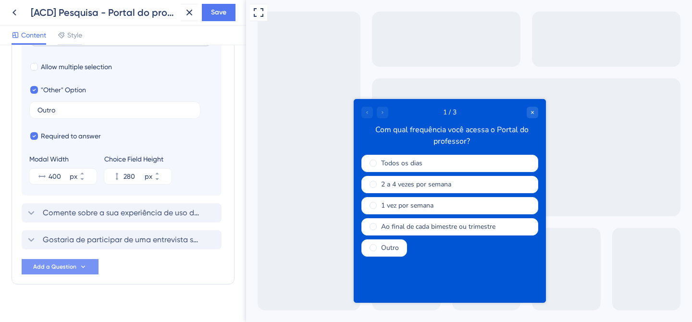
scroll to position [312, 0]
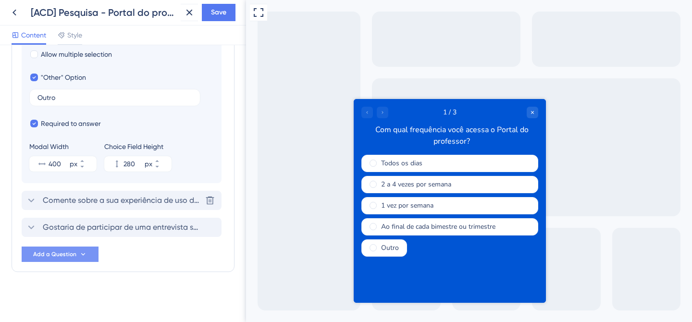
click at [102, 205] on span "Comente sobre a sua experiência de uso do Portal do professor" at bounding box center [122, 201] width 159 height 12
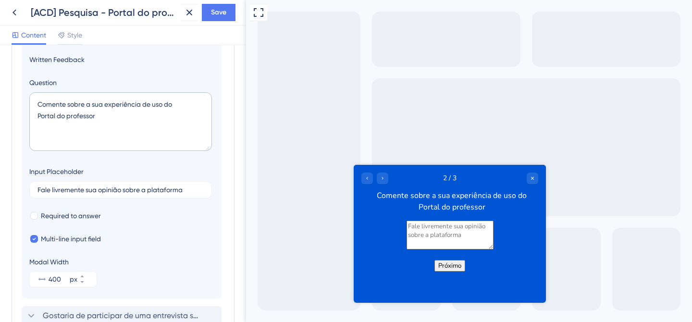
scroll to position [83, 0]
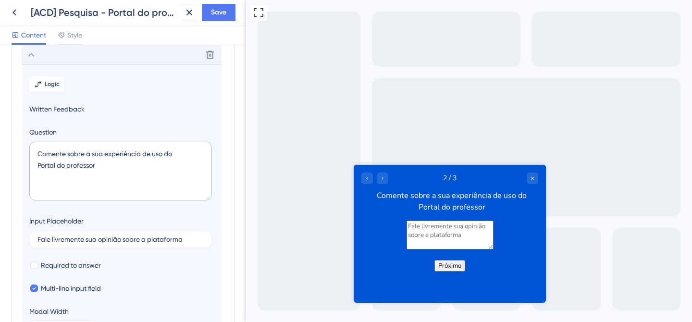
click at [441, 207] on div "Comente sobre a sua experiência de uso do Portal do professor" at bounding box center [451, 200] width 173 height 23
drag, startPoint x: 74, startPoint y: 166, endPoint x: 105, endPoint y: 167, distance: 31.3
click at [105, 167] on textarea "Comente sobre a sua experiência de uso do Portal do professor" at bounding box center [120, 171] width 183 height 59
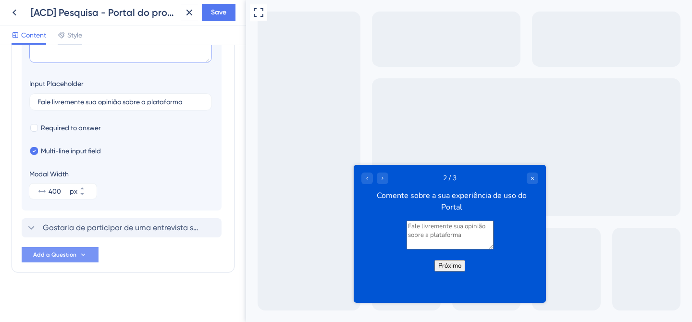
scroll to position [221, 0]
type textarea "Comente sobre a sua experiência de uso do Portal"
click at [65, 230] on span "Gostaria de participar de uma entrevista sobre o Portal do professor? Deixe seu…" at bounding box center [122, 228] width 159 height 12
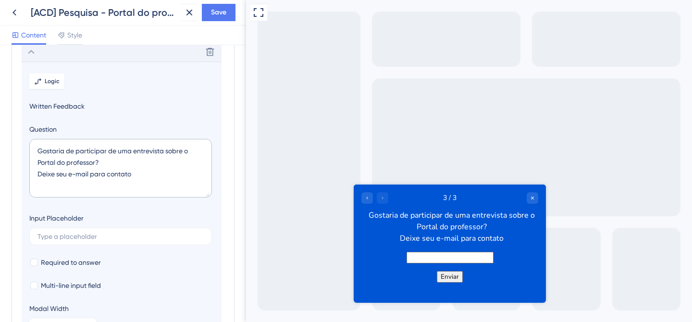
scroll to position [110, 0]
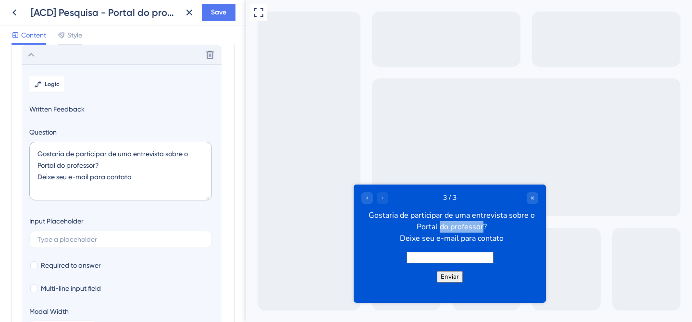
drag, startPoint x: 441, startPoint y: 226, endPoint x: 483, endPoint y: 227, distance: 41.8
click at [483, 227] on div "Gostaria de participar de uma entrevista sobre o Portal do professor? Deixe seu…" at bounding box center [451, 227] width 173 height 35
drag, startPoint x: 59, startPoint y: 165, endPoint x: 96, endPoint y: 167, distance: 36.6
click at [96, 167] on textarea "Gostaria de participar de uma entrevista sobre o Portal do professor? Deixe seu…" at bounding box center [120, 171] width 183 height 59
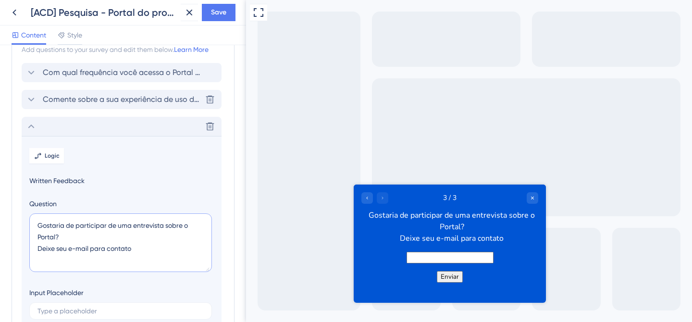
scroll to position [16, 0]
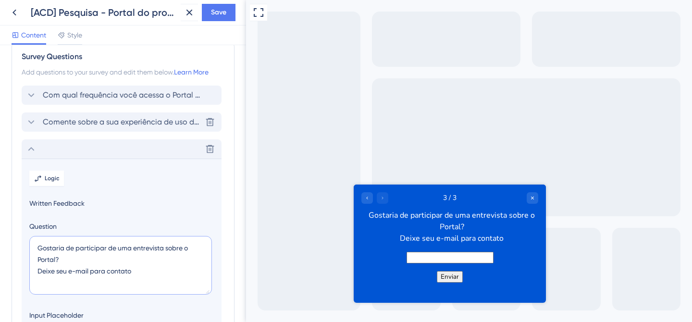
type textarea "Gostaria de participar de uma entrevista sobre o Portal? Deixe seu e-mail para …"
click at [102, 127] on span "Comente sobre a sua experiência de uso do Portal" at bounding box center [122, 122] width 159 height 12
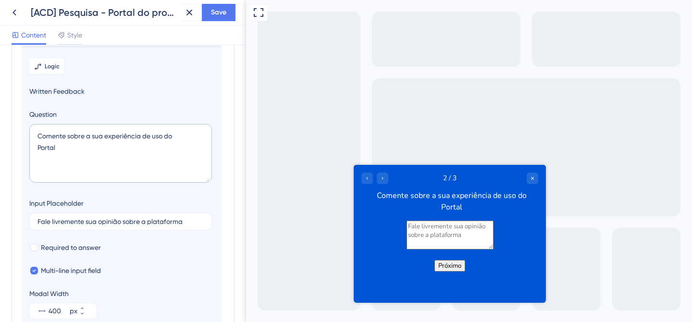
scroll to position [221, 0]
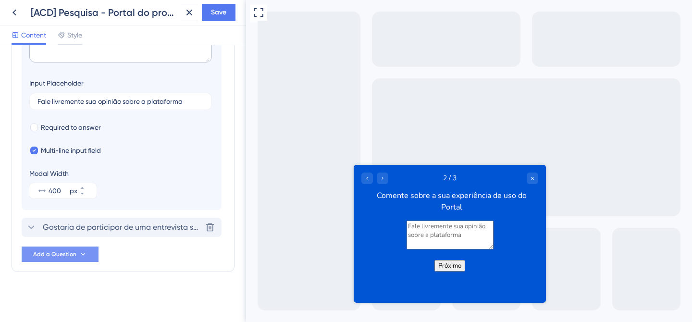
click at [75, 224] on span "Gostaria de participar de uma entrevista sobre o Portal? Deixe seu e-mail para …" at bounding box center [122, 228] width 159 height 12
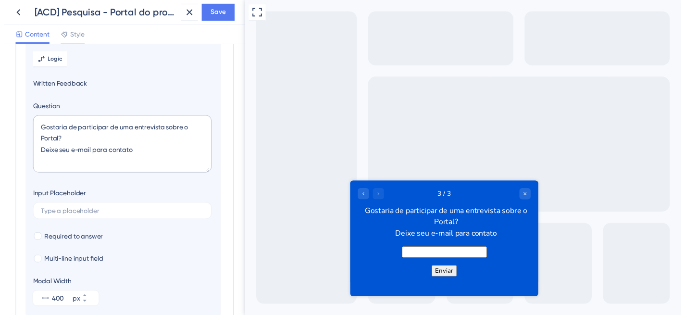
scroll to position [214, 0]
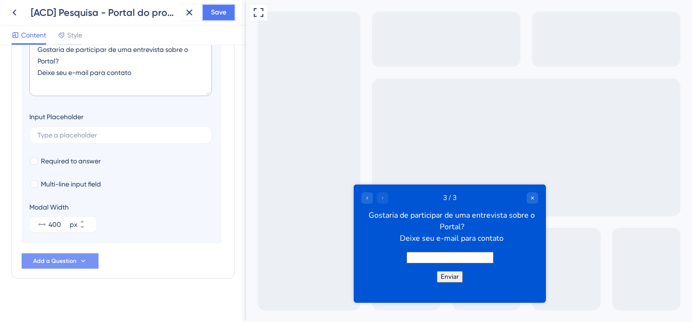
click at [207, 12] on button "Save" at bounding box center [219, 12] width 34 height 17
click at [11, 18] on icon at bounding box center [15, 13] width 12 height 12
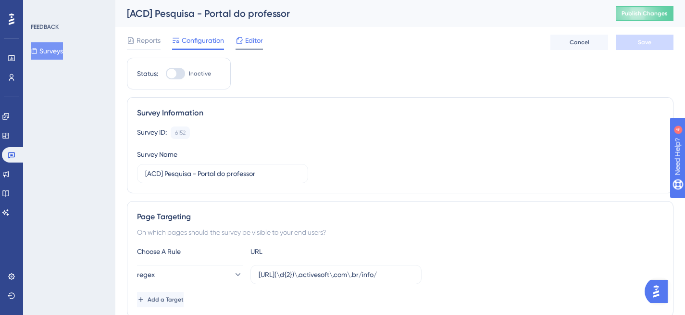
click at [256, 37] on span "Editor" at bounding box center [254, 41] width 18 height 12
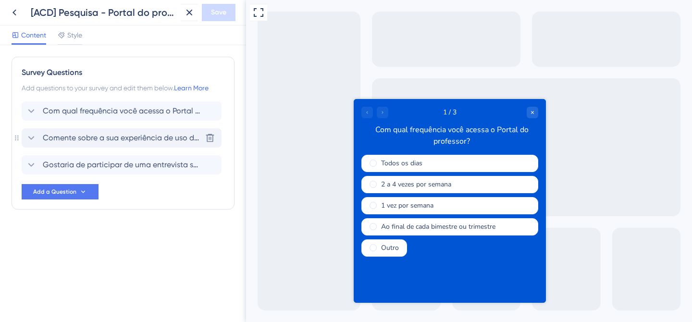
click at [129, 138] on span "Comente sobre a sua experiência de uso do Portal" at bounding box center [122, 138] width 159 height 12
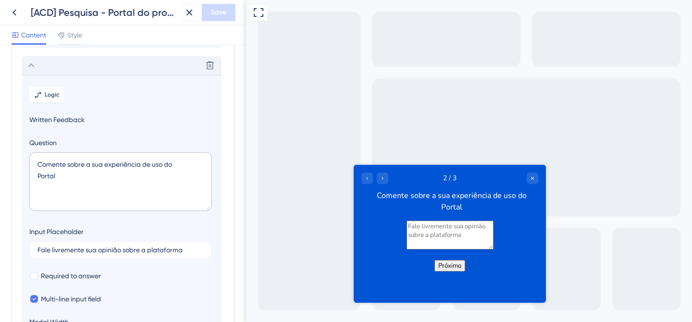
scroll to position [83, 0]
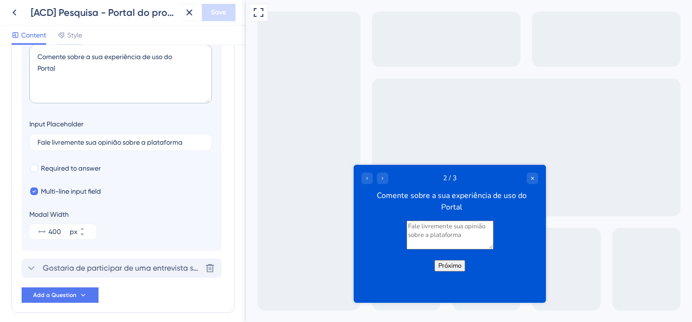
click at [116, 266] on span "Gostaria de participar de uma entrevista sobre o Portal? Deixe seu e-mail para …" at bounding box center [122, 268] width 159 height 12
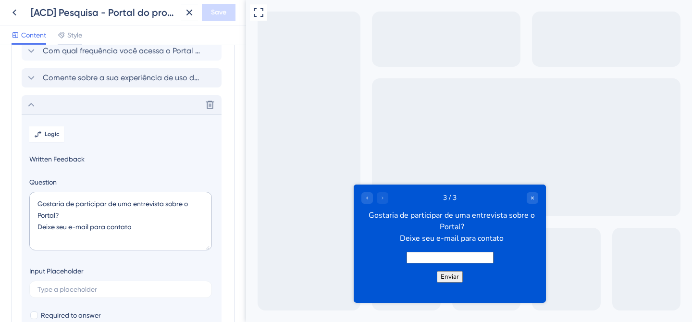
scroll to position [179, 0]
